Goal: Check status: Check status

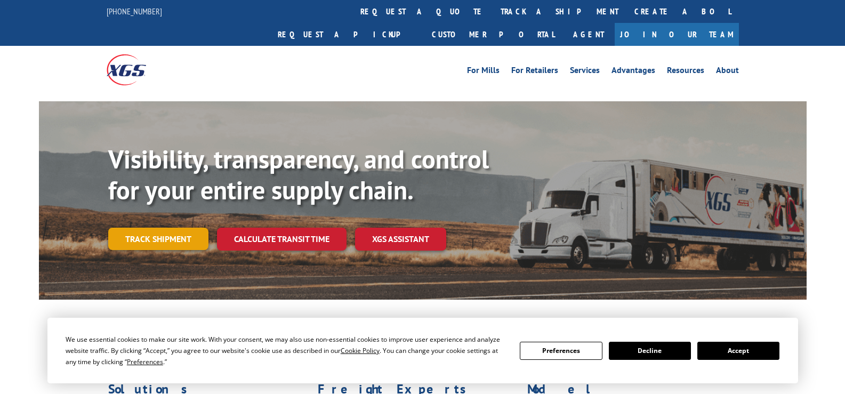
click at [160, 228] on link "Track shipment" at bounding box center [158, 239] width 100 height 22
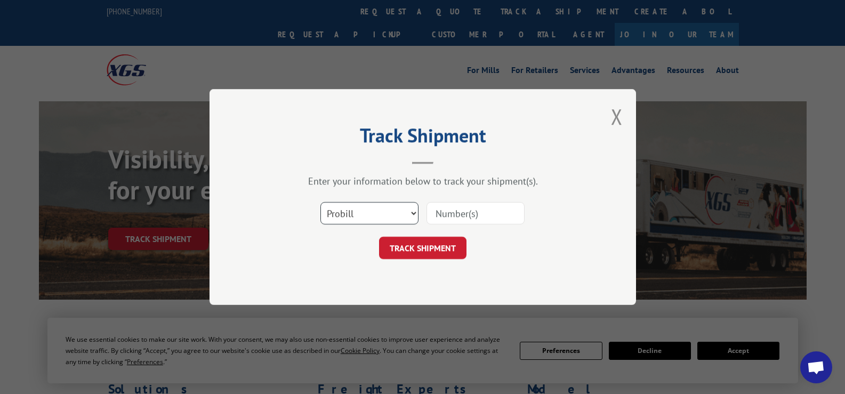
click at [408, 214] on select "Select category... Probill BOL PO" at bounding box center [369, 213] width 98 height 22
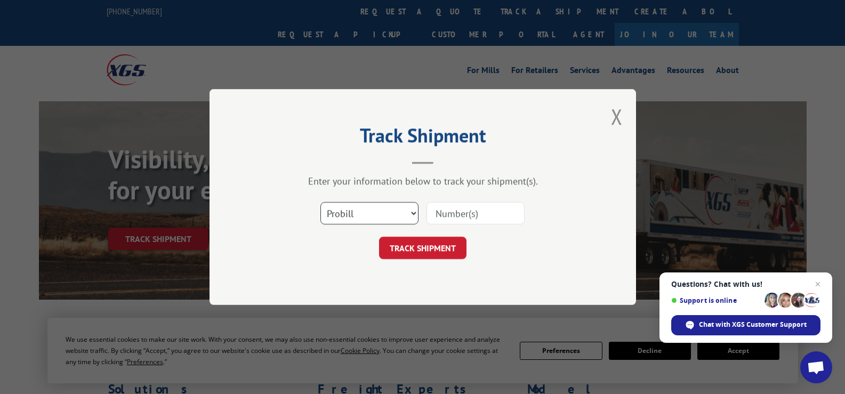
select select "bol"
click at [320, 202] on select "Select category... Probill BOL PO" at bounding box center [369, 213] width 98 height 22
click at [456, 217] on input at bounding box center [475, 213] width 98 height 22
paste input "CP-030350.A"
type input "CP-030350.A"
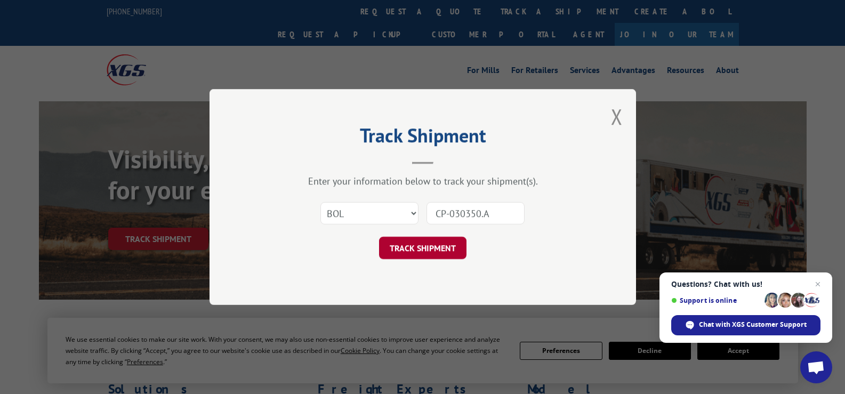
click at [420, 247] on button "TRACK SHIPMENT" at bounding box center [422, 248] width 87 height 22
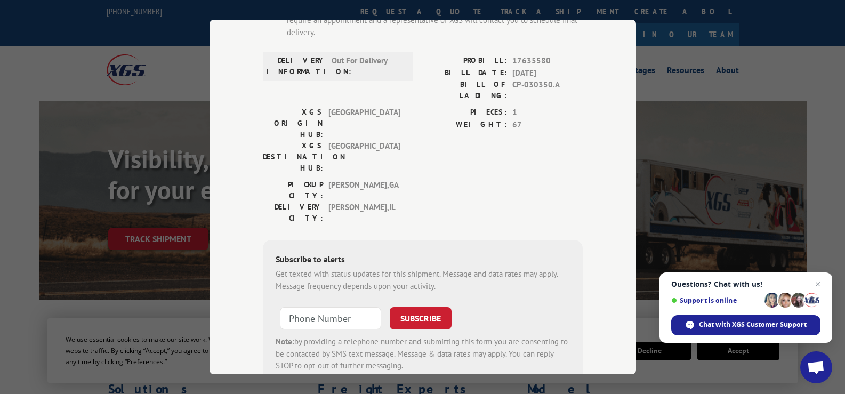
scroll to position [160, 0]
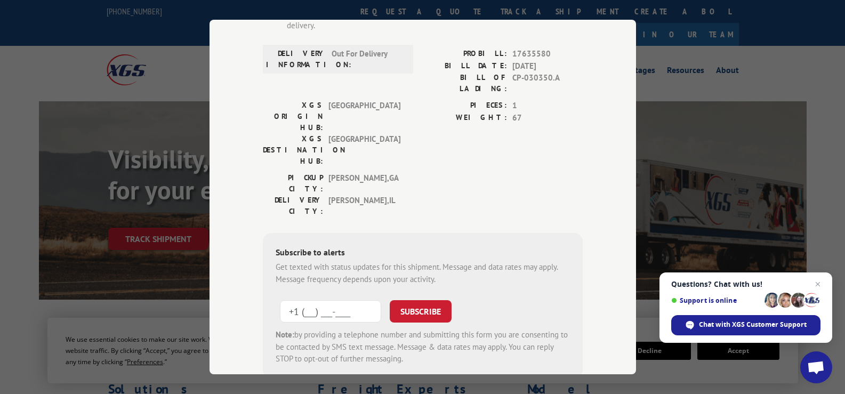
click at [314, 300] on input "+1 (___) ___-____" at bounding box center [330, 311] width 101 height 22
type input "[PHONE_NUMBER]"
click at [424, 300] on button "SUBSCRIBE" at bounding box center [421, 311] width 62 height 22
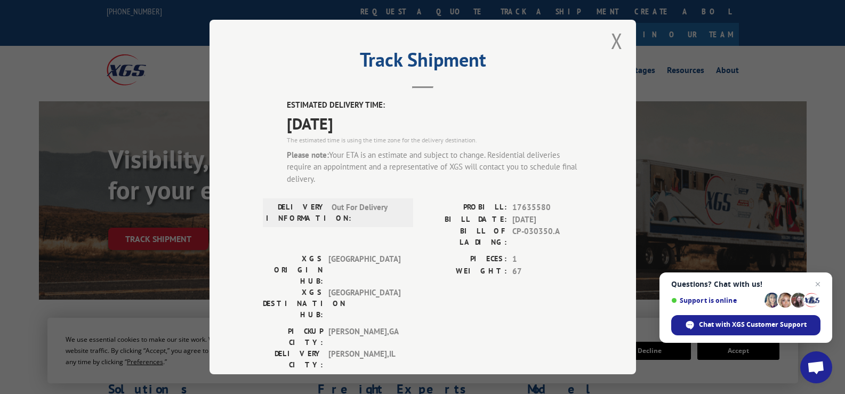
scroll to position [0, 0]
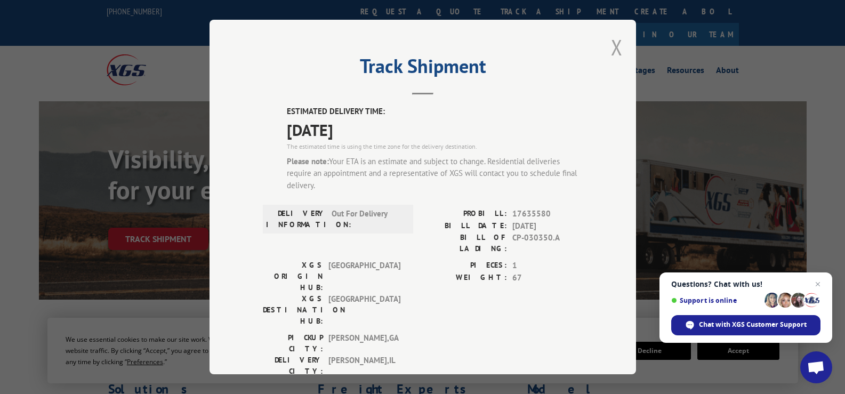
click at [611, 48] on button "Close modal" at bounding box center [617, 47] width 12 height 28
